Goal: Transaction & Acquisition: Obtain resource

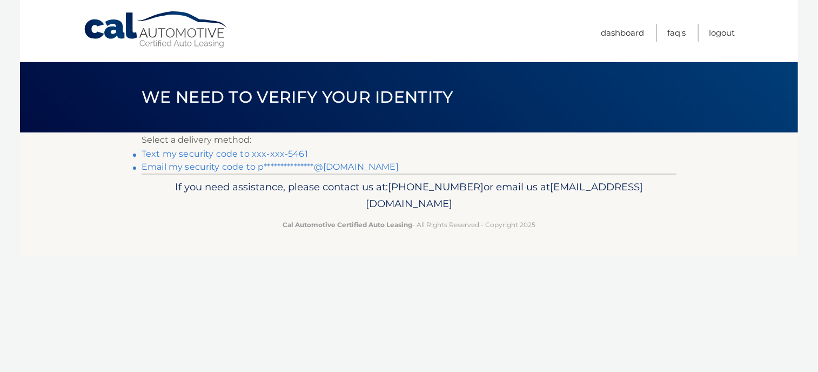
click at [255, 153] on link "Text my security code to xxx-xxx-5461" at bounding box center [225, 154] width 166 height 10
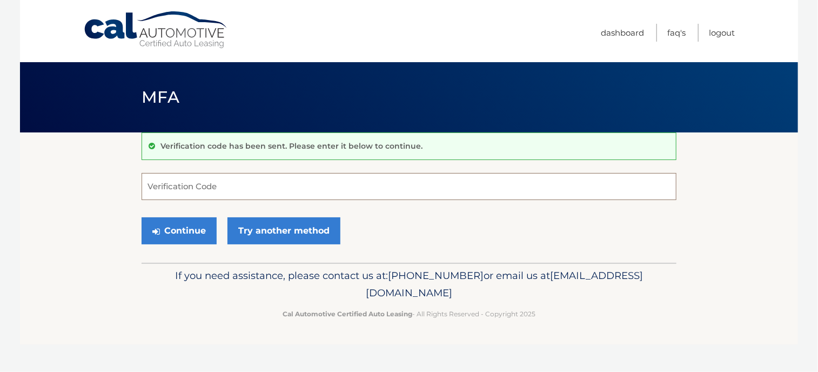
click at [225, 189] on input "Verification Code" at bounding box center [409, 186] width 535 height 27
type input "715503"
click at [198, 234] on button "Continue" at bounding box center [179, 230] width 75 height 27
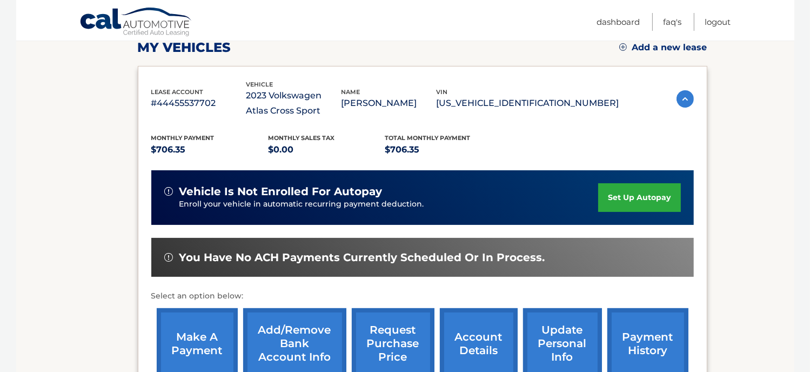
scroll to position [297, 0]
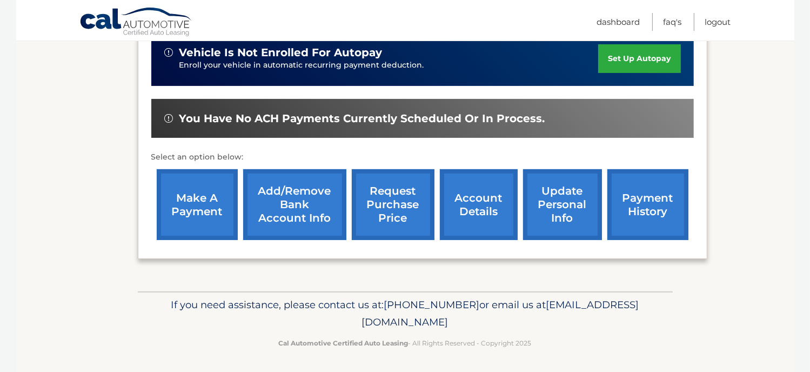
click at [392, 206] on link "request purchase price" at bounding box center [393, 204] width 83 height 71
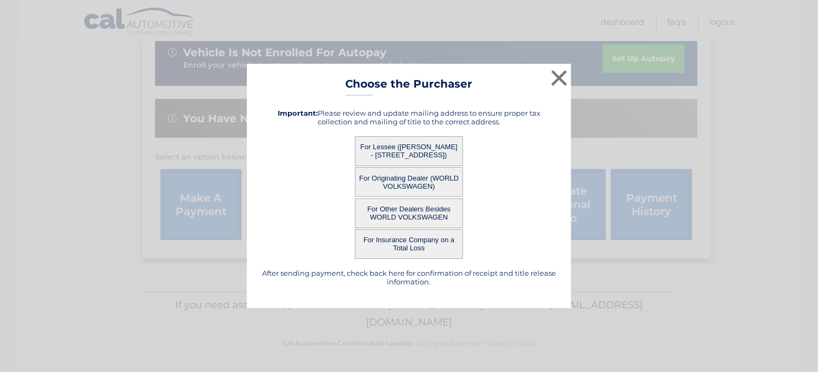
click at [415, 152] on button "For Lessee (PAUL RAPISARDA - 118 SHINNECOCK DR, , MANALAPAN, NJ 07726)" at bounding box center [409, 151] width 108 height 30
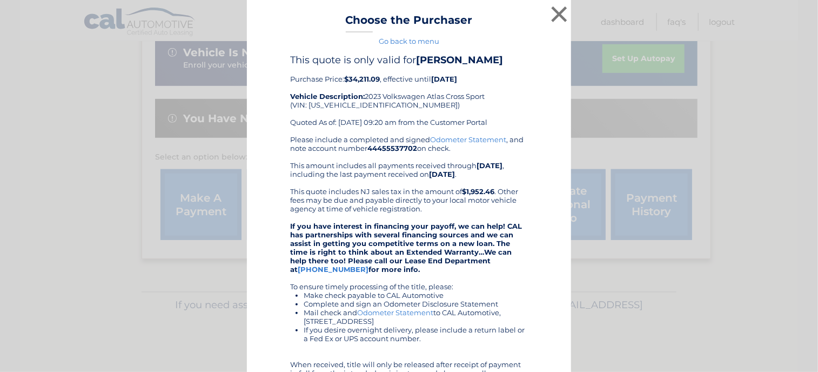
click at [383, 144] on b "44455537702" at bounding box center [393, 148] width 50 height 9
click at [558, 15] on button "×" at bounding box center [560, 14] width 22 height 22
